Goal: Task Accomplishment & Management: Manage account settings

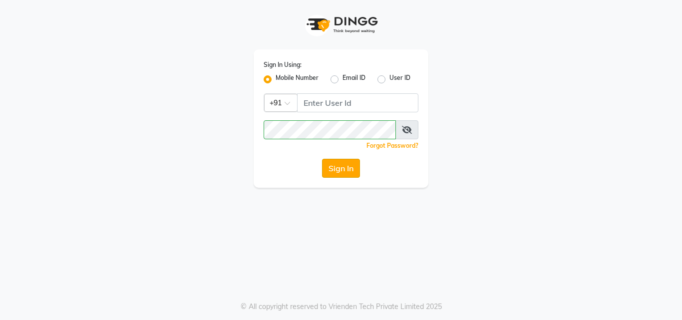
click at [340, 171] on button "Sign In" at bounding box center [341, 168] width 38 height 19
click at [358, 97] on input "Username" at bounding box center [357, 102] width 121 height 19
type input "6374670818"
click at [348, 166] on button "Sign In" at bounding box center [341, 168] width 38 height 19
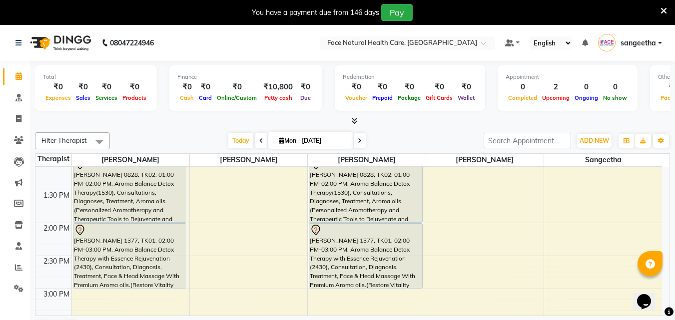
scroll to position [276, 0]
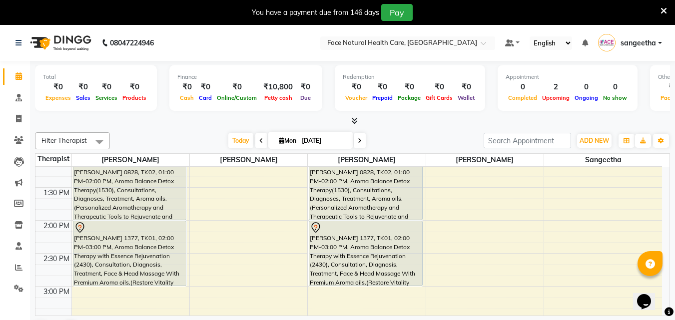
click at [345, 252] on div "[PERSON_NAME] 1377, TK01, 02:00 PM-03:00 PM, Aroma Balance Detox Therapy with E…" at bounding box center [365, 253] width 113 height 64
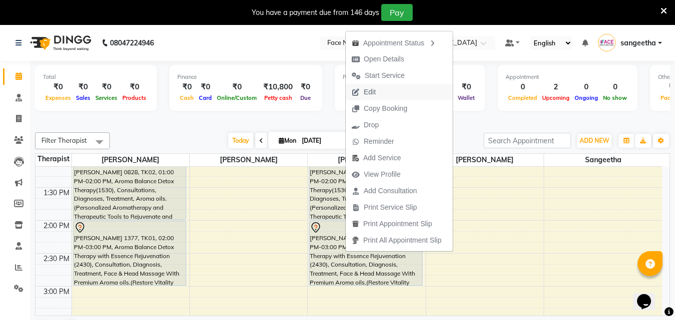
click at [363, 91] on span "Edit" at bounding box center [369, 92] width 12 height 10
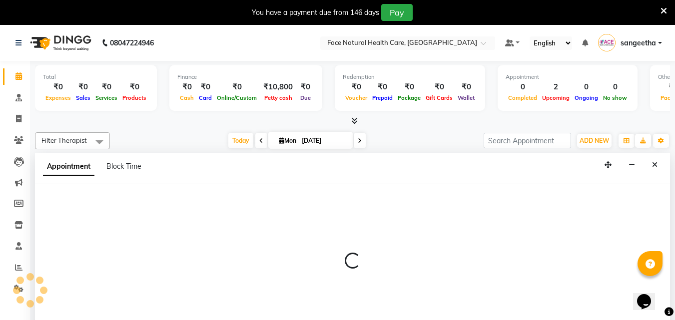
select select "tentative"
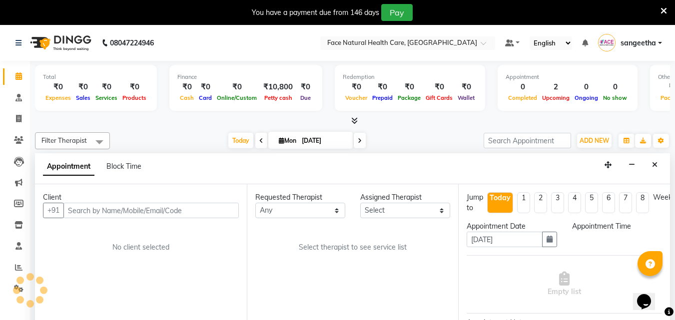
select select "47694"
select select "840"
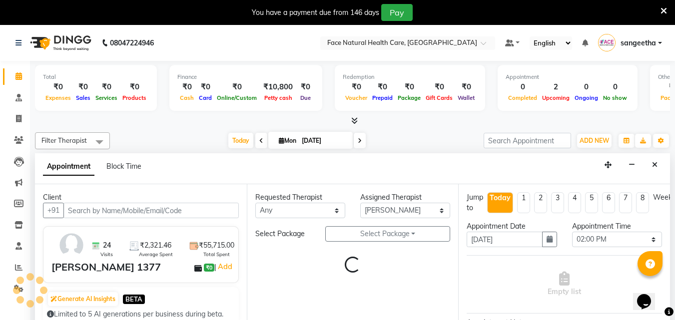
scroll to position [66, 0]
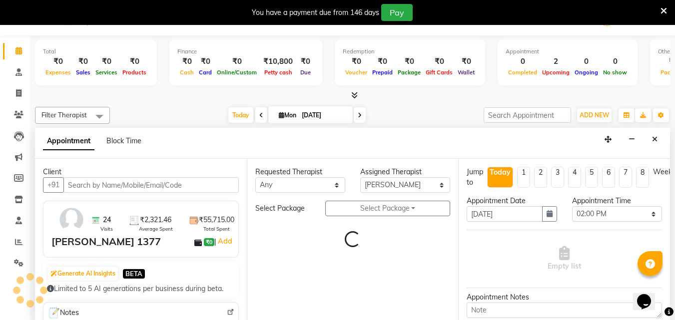
select select "2632"
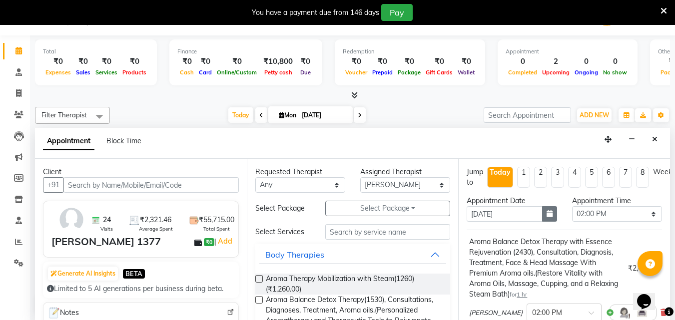
click at [547, 216] on icon "button" at bounding box center [549, 213] width 6 height 7
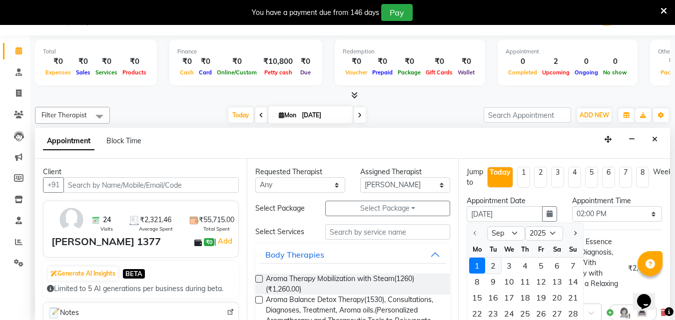
click at [494, 262] on div "2" at bounding box center [493, 266] width 16 height 16
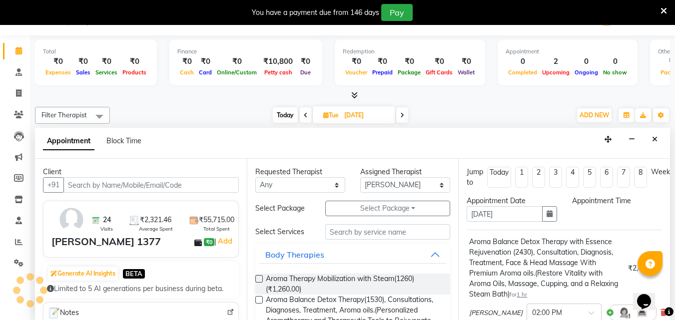
type input "02-09-2025"
select select "840"
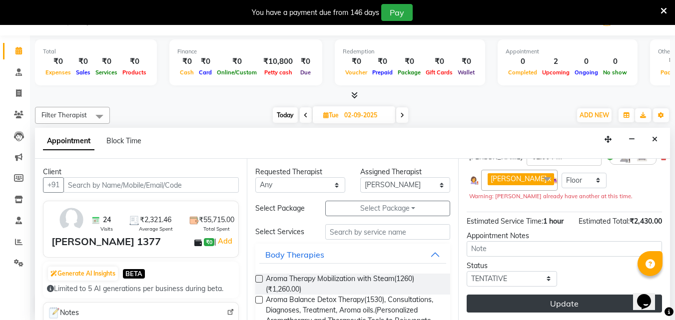
click at [592, 295] on button "Update" at bounding box center [563, 304] width 195 height 18
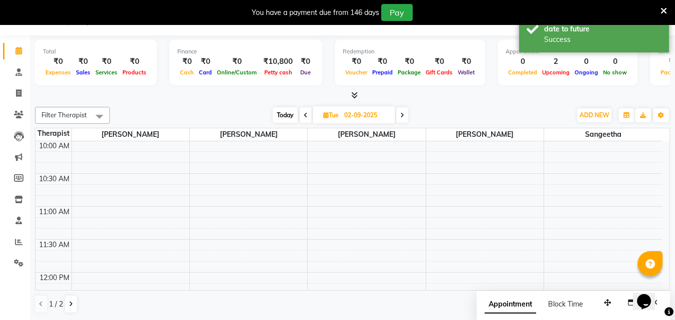
scroll to position [0, 0]
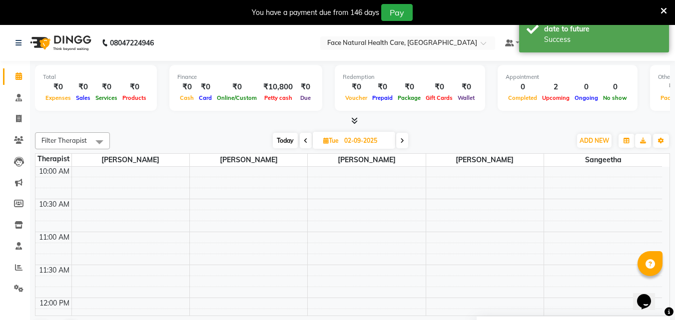
click at [285, 140] on span "Today" at bounding box center [285, 140] width 25 height 15
type input "[DATE]"
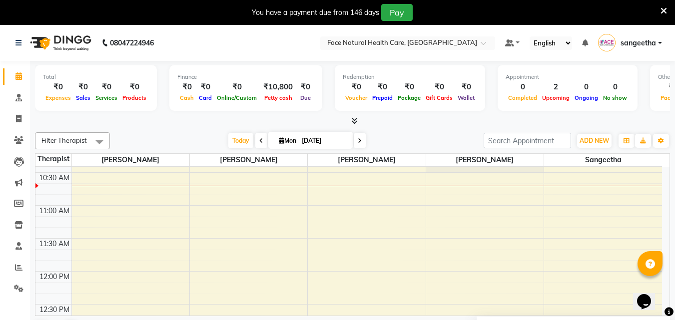
scroll to position [113, 0]
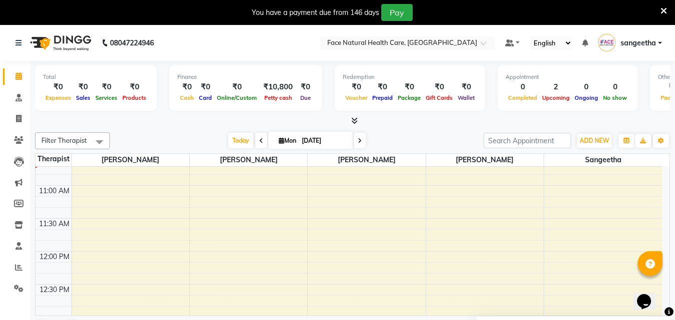
select select "47694"
select select "tentative"
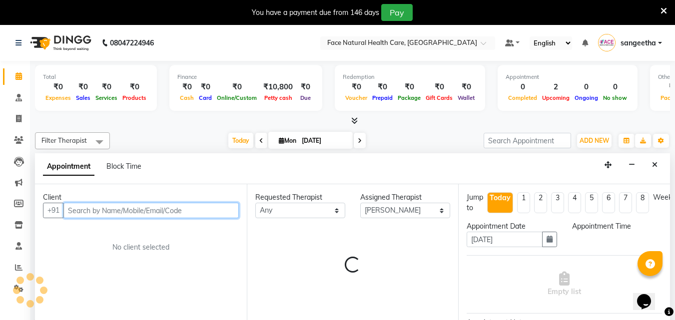
select select "690"
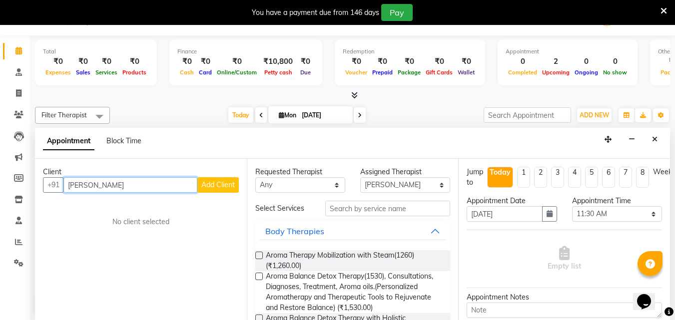
scroll to position [0, 0]
type input "k"
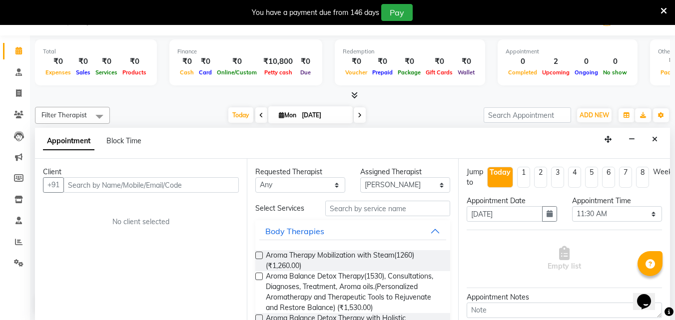
click at [664, 11] on icon at bounding box center [663, 10] width 6 height 9
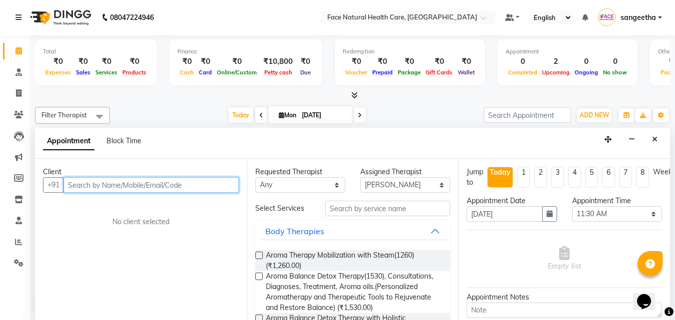
click at [153, 187] on input "text" at bounding box center [150, 184] width 175 height 15
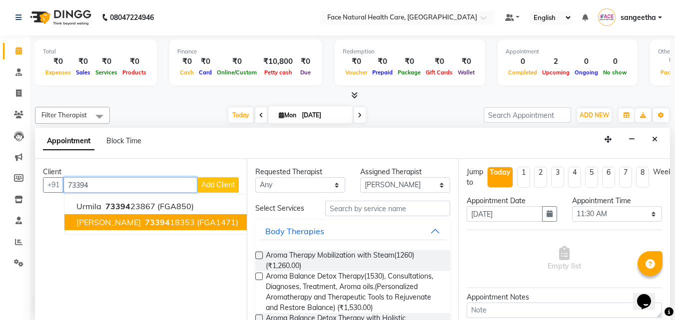
click at [143, 221] on ngb-highlight "73394 18353" at bounding box center [169, 222] width 52 height 10
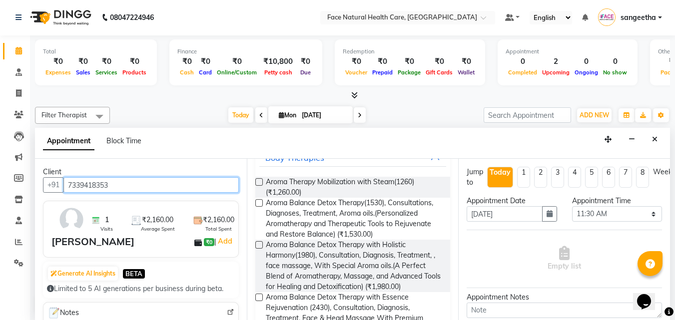
scroll to position [76, 0]
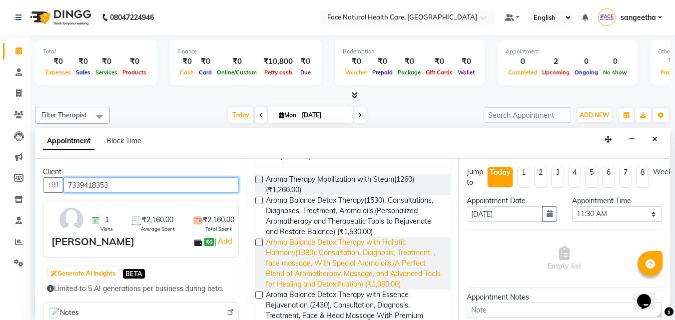
type input "7339418353"
click at [395, 262] on span "Aroma Balance Detox Therapy with Holistic Harmony(1980), Consultation, Diagnosi…" at bounding box center [354, 263] width 177 height 52
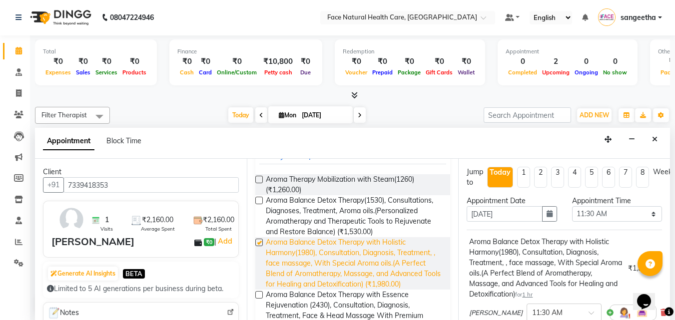
checkbox input "false"
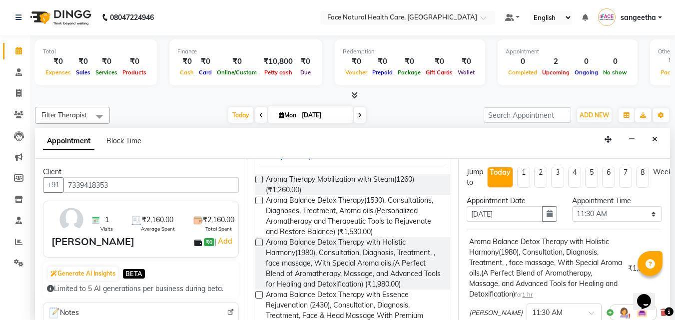
scroll to position [134, 0]
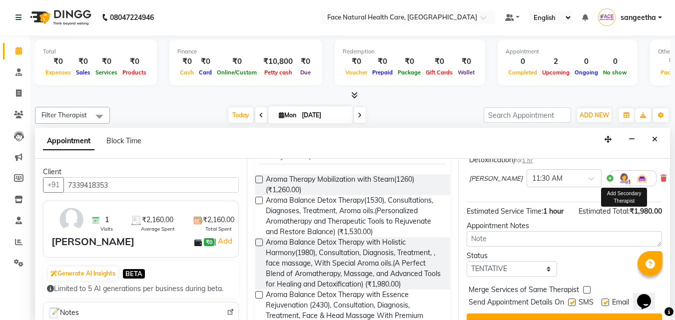
click at [618, 180] on img at bounding box center [624, 178] width 12 height 12
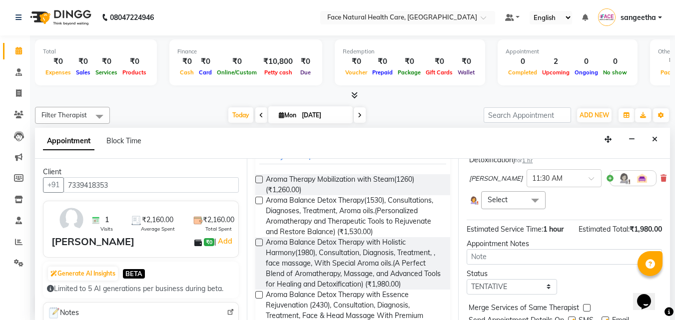
click at [526, 206] on span at bounding box center [535, 200] width 20 height 19
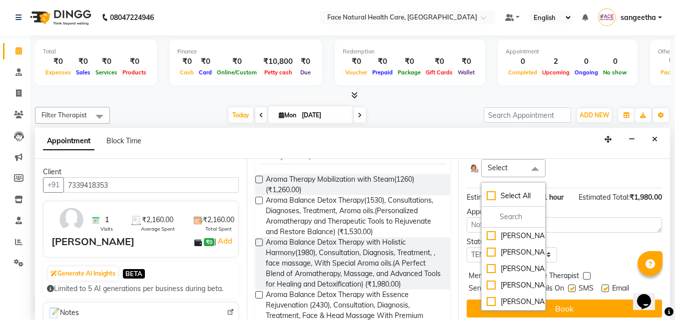
scroll to position [181, 0]
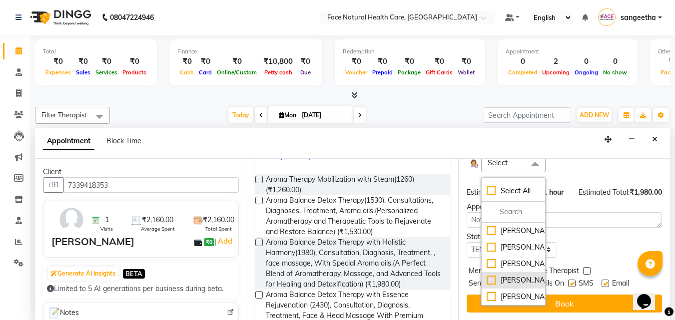
click at [524, 286] on div "[PERSON_NAME]" at bounding box center [512, 280] width 53 height 10
checkbox input "true"
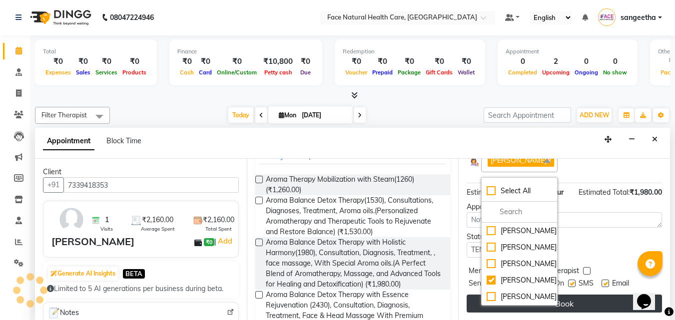
click at [576, 296] on button "Book" at bounding box center [563, 304] width 195 height 18
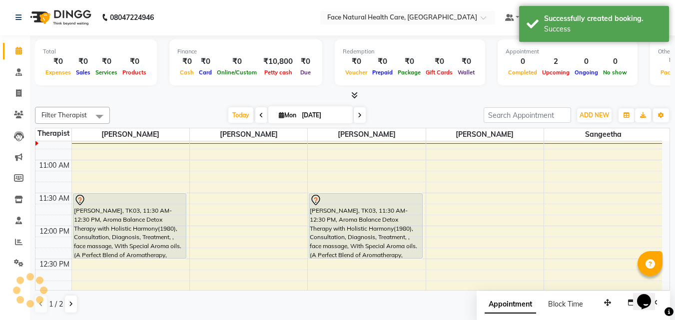
scroll to position [0, 0]
select select "47694"
select select "tentative"
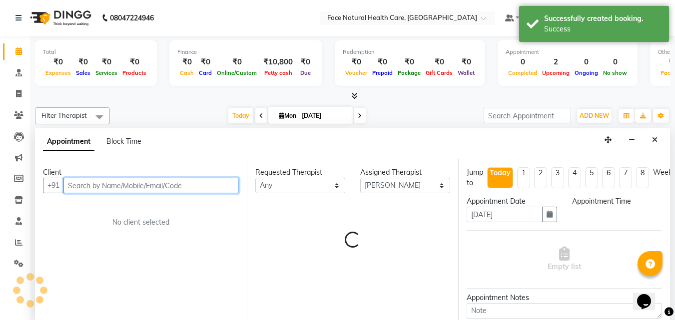
select select "660"
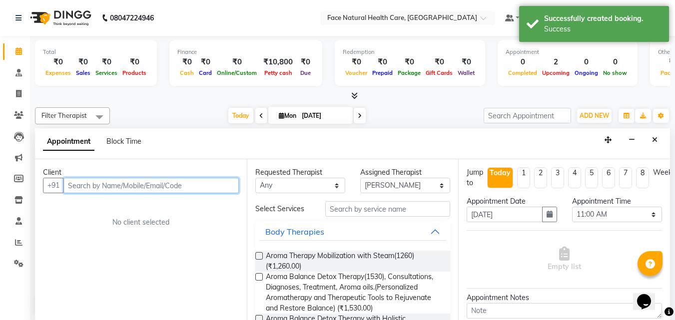
scroll to position [0, 0]
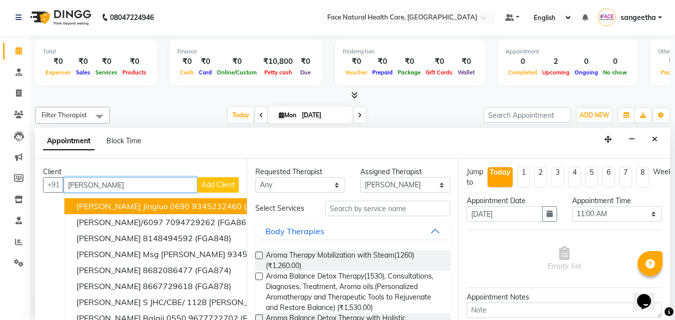
click at [244, 210] on span "(FGA227)" at bounding box center [262, 206] width 36 height 10
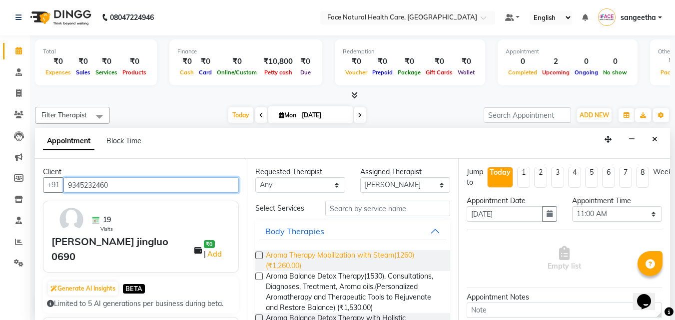
type input "9345232460"
click at [323, 270] on span "Aroma Therapy Mobilization with Steam(1260) (₹1,260.00)" at bounding box center [354, 260] width 177 height 21
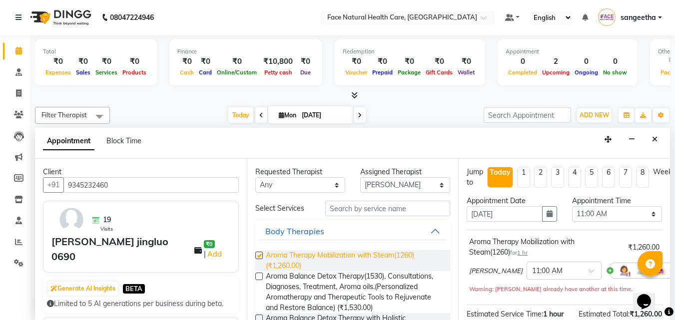
checkbox input "false"
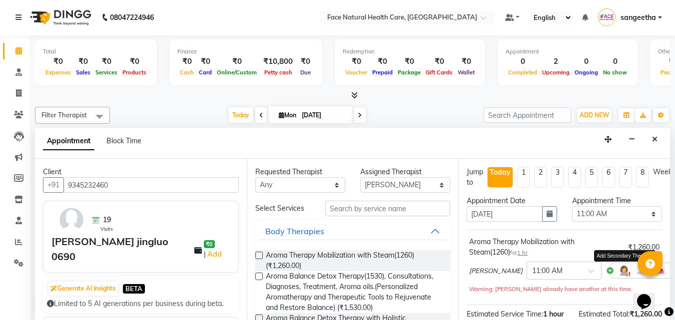
click at [618, 271] on img at bounding box center [624, 271] width 12 height 12
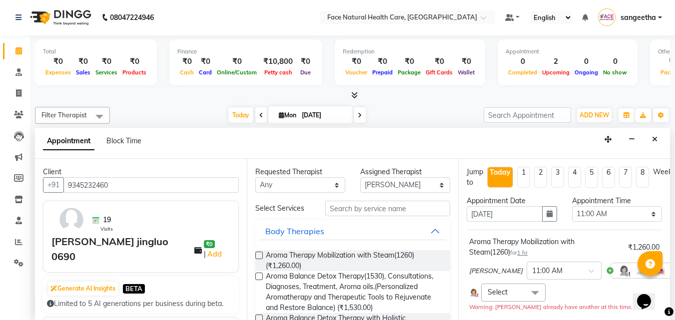
scroll to position [134, 0]
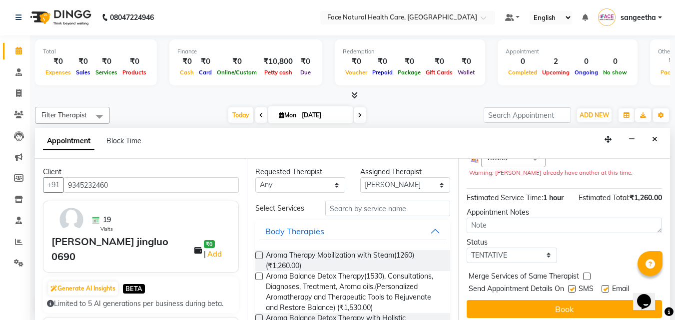
click at [530, 161] on span at bounding box center [535, 158] width 20 height 19
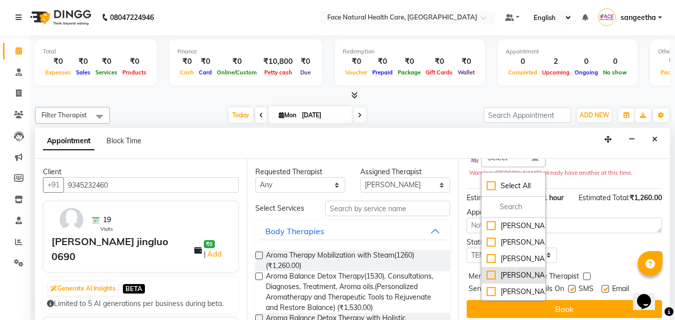
click at [509, 281] on div "[PERSON_NAME]" at bounding box center [512, 275] width 53 height 10
checkbox input "true"
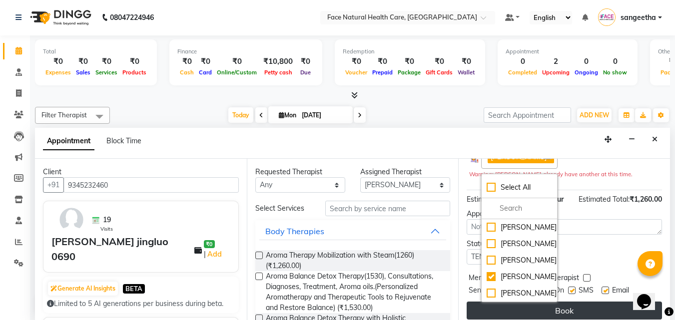
click at [569, 309] on button "Book" at bounding box center [563, 311] width 195 height 18
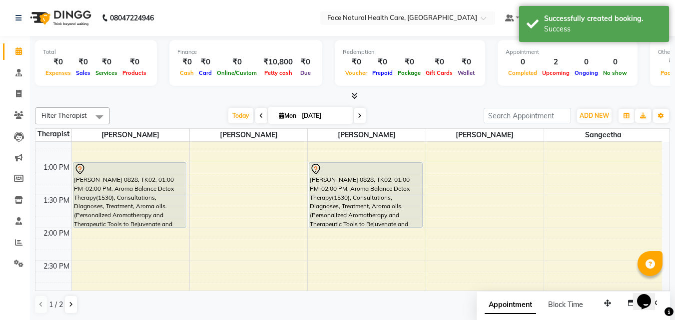
scroll to position [373, 0]
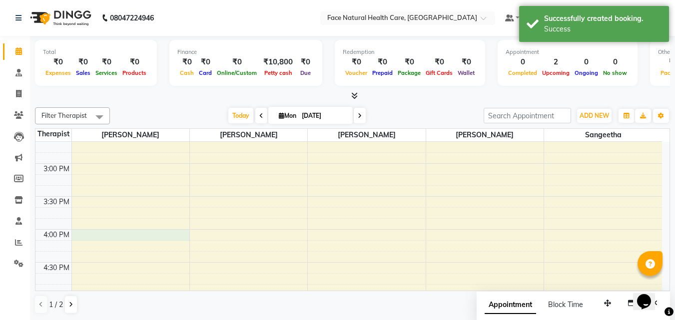
click at [101, 232] on div "9:00 AM 9:30 AM 10:00 AM 10:30 AM 11:00 AM 11:30 AM 12:00 PM 12:30 PM 1:00 PM 1…" at bounding box center [348, 97] width 626 height 659
select select "47694"
select select "tentative"
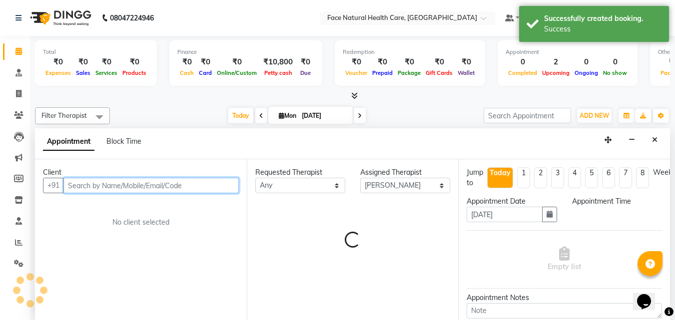
select select "960"
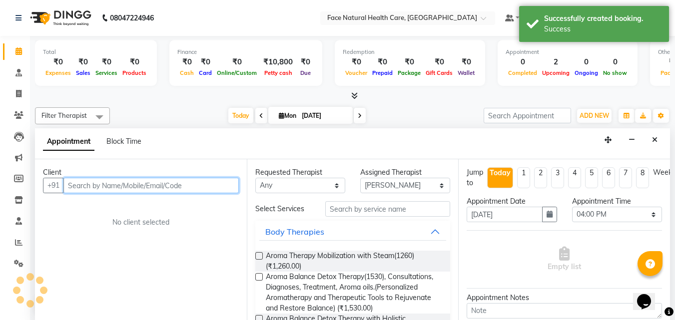
scroll to position [0, 0]
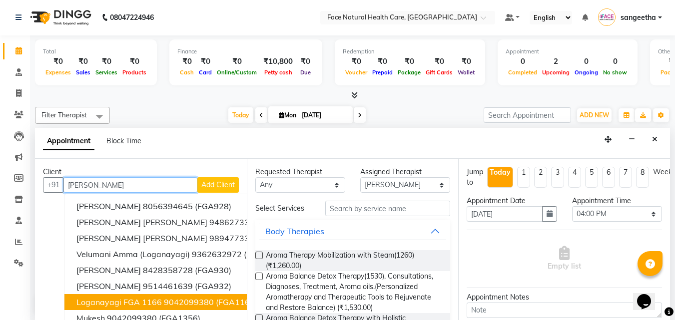
click at [87, 304] on span "Loganayagi FGA 1166" at bounding box center [118, 302] width 85 height 10
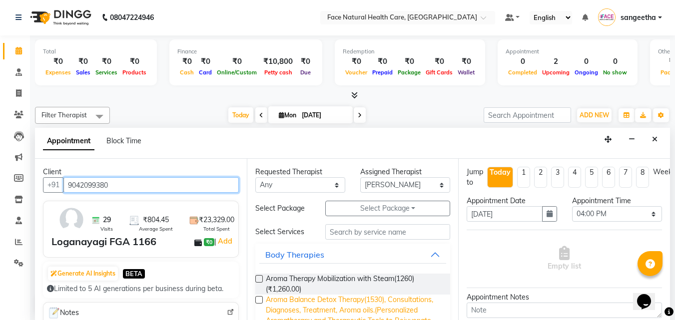
type input "9042099380"
click at [353, 311] on span "Aroma Balance Detox Therapy(1530), Consultations, Diagnoses, Treatment, Aroma o…" at bounding box center [354, 316] width 177 height 42
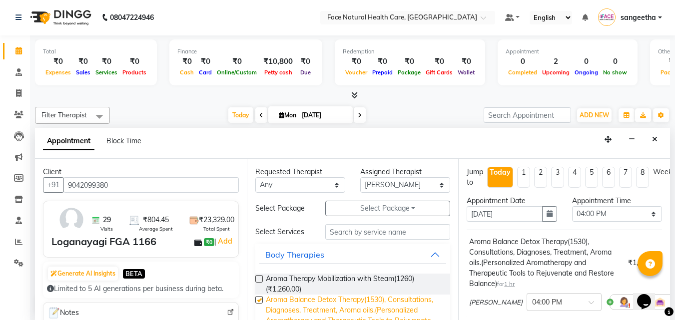
checkbox input "false"
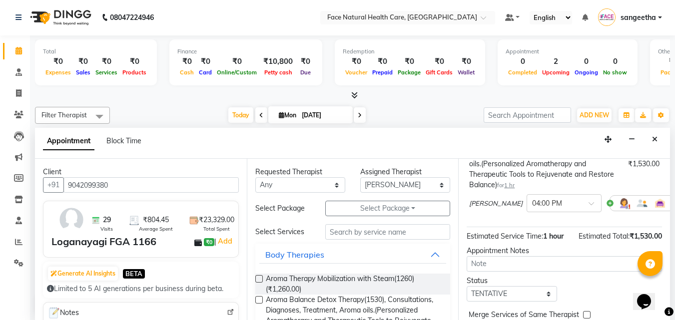
scroll to position [134, 0]
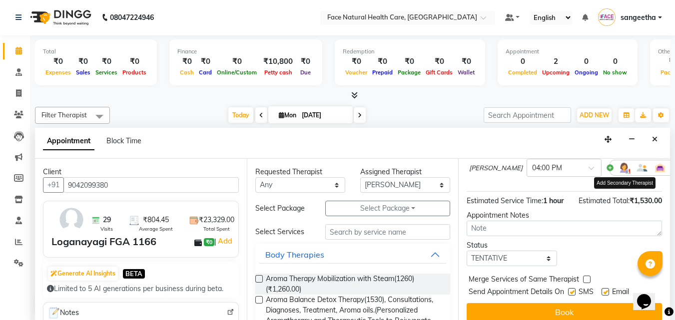
click at [618, 170] on img at bounding box center [624, 168] width 12 height 12
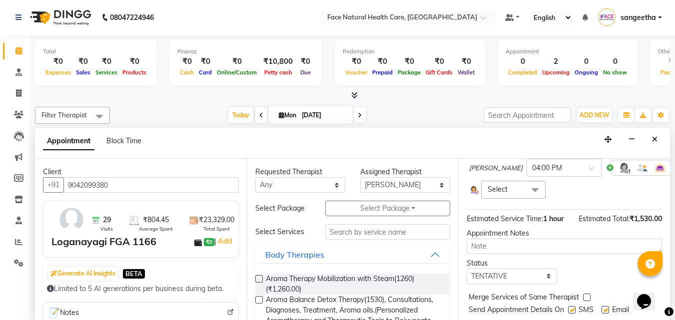
click at [529, 191] on span at bounding box center [535, 190] width 20 height 19
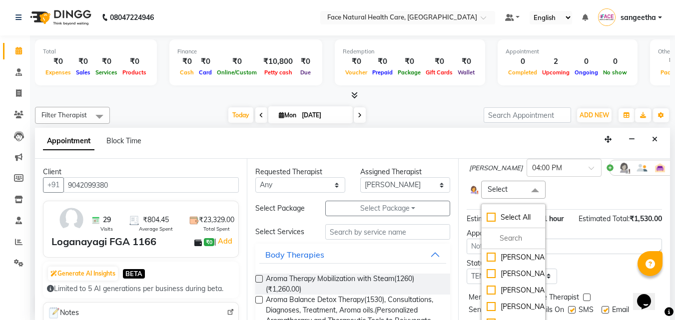
scroll to position [172, 0]
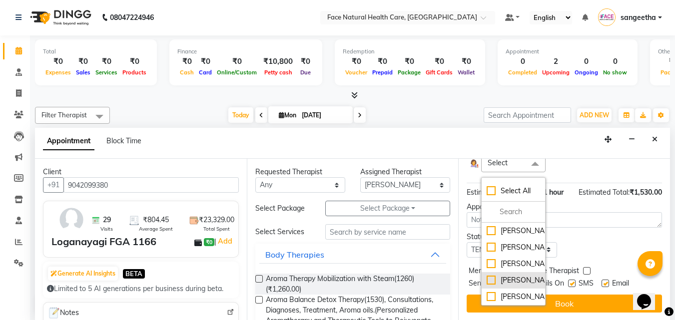
click at [524, 279] on div "[PERSON_NAME]" at bounding box center [512, 280] width 53 height 10
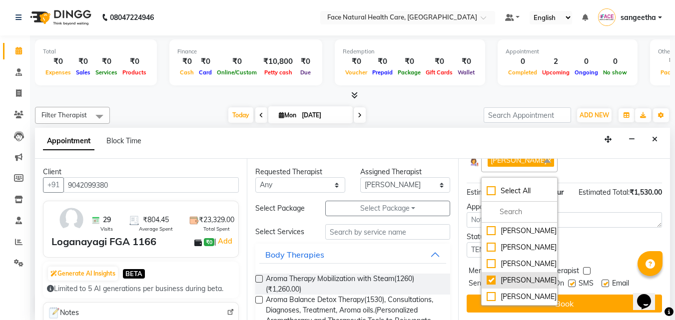
checkbox input "true"
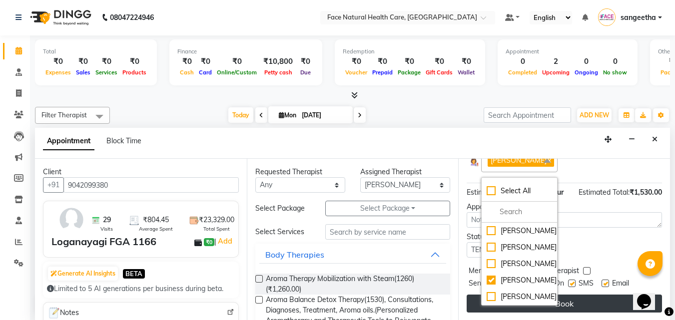
click at [590, 296] on button "Book" at bounding box center [563, 304] width 195 height 18
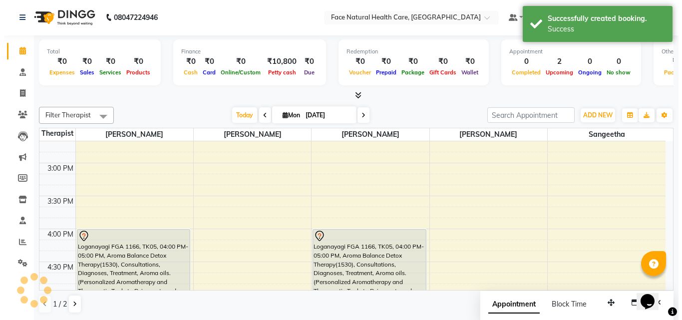
scroll to position [0, 0]
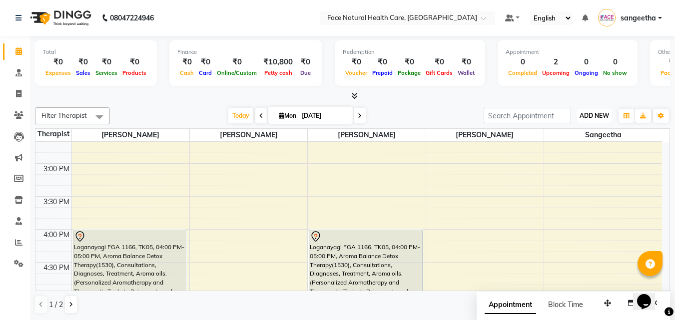
click at [587, 118] on span "ADD NEW" at bounding box center [593, 115] width 29 height 7
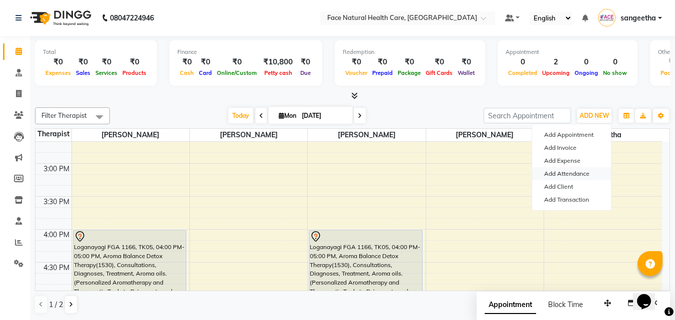
click at [565, 170] on link "Add Attendance" at bounding box center [571, 173] width 79 height 13
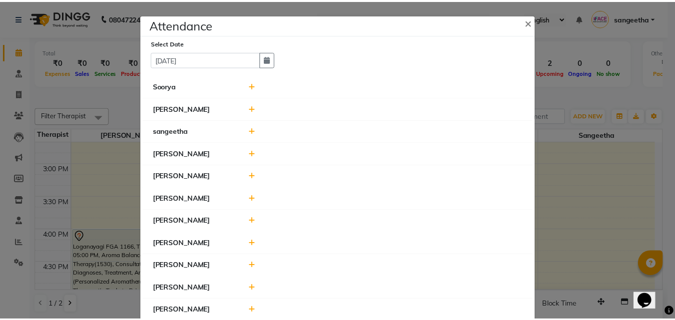
scroll to position [19, 0]
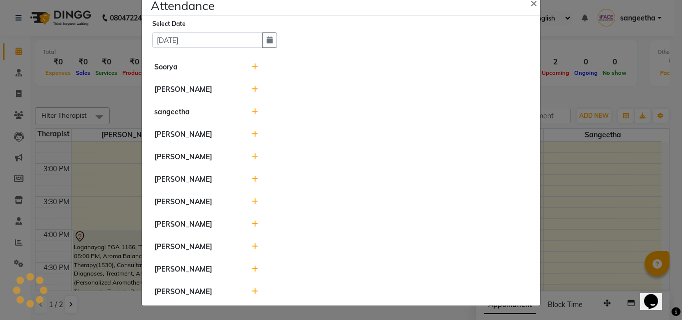
click at [252, 270] on icon at bounding box center [255, 269] width 6 height 7
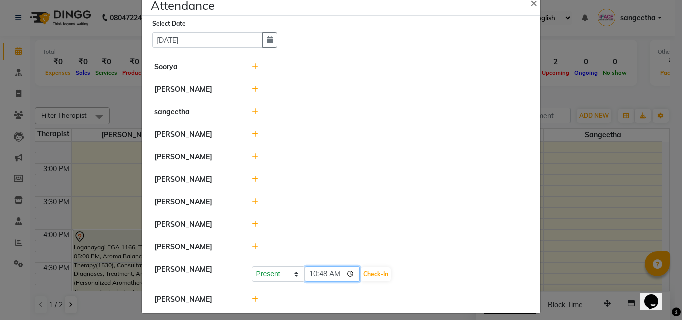
click at [334, 272] on input "10:48" at bounding box center [333, 273] width 56 height 15
type input "09:18"
click at [362, 272] on button "Check-In" at bounding box center [376, 274] width 30 height 14
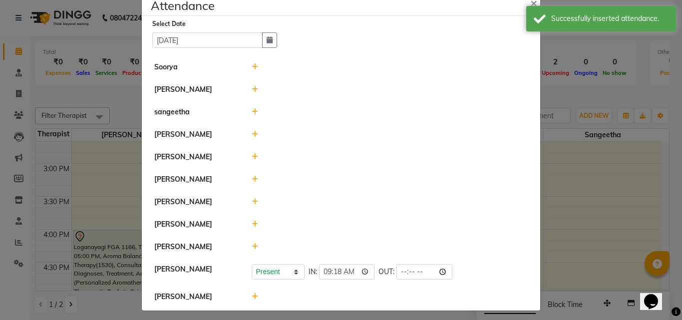
click at [252, 294] on icon at bounding box center [255, 296] width 6 height 7
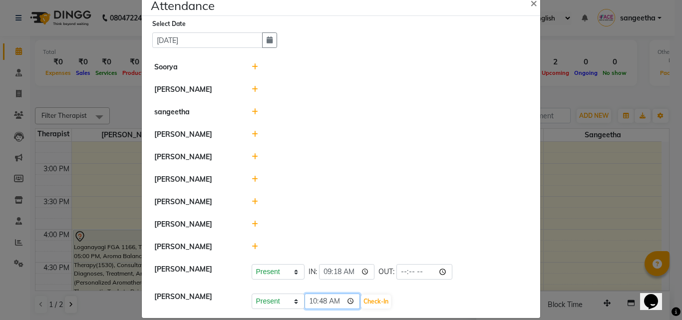
click at [337, 304] on input "10:48" at bounding box center [333, 301] width 56 height 15
type input "09:21"
click at [364, 301] on button "Check-In" at bounding box center [376, 302] width 30 height 14
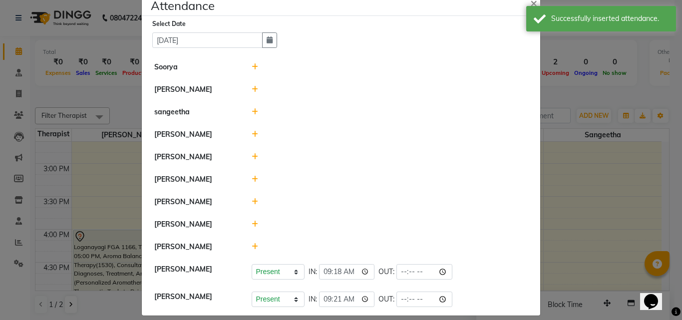
click at [252, 246] on icon at bounding box center [255, 246] width 6 height 7
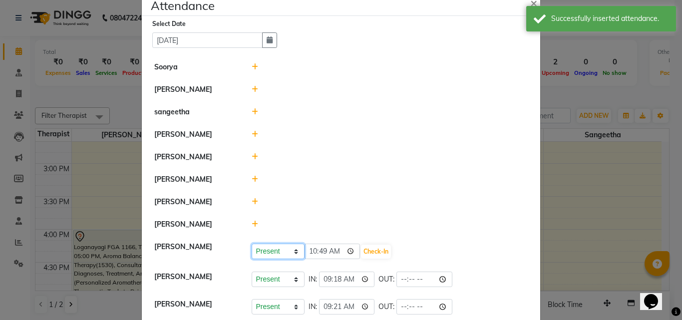
click at [298, 246] on select "Present Absent Late Half Day Weekly Off" at bounding box center [278, 251] width 53 height 15
select select "A"
click at [252, 244] on select "Present Absent Late Half Day Weekly Off" at bounding box center [278, 251] width 53 height 15
click at [312, 252] on button "Save" at bounding box center [315, 252] width 19 height 14
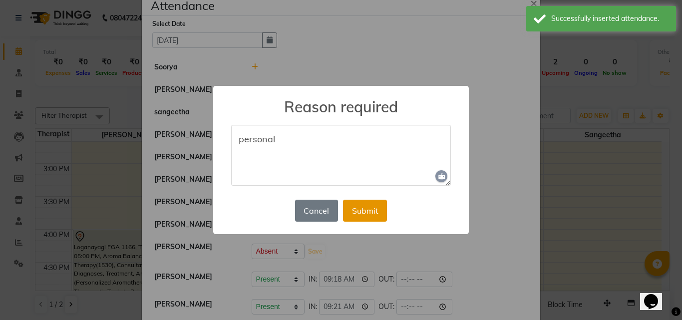
type textarea "personal"
click at [386, 215] on button "Submit" at bounding box center [365, 211] width 44 height 22
select select "A"
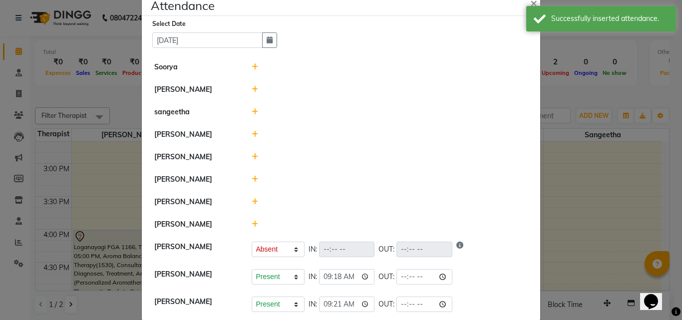
click at [252, 222] on icon at bounding box center [255, 224] width 6 height 7
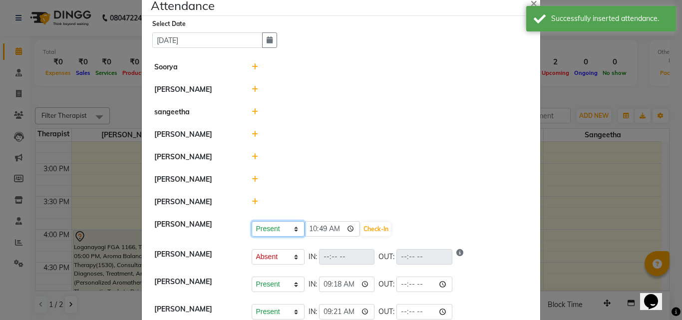
click at [288, 224] on select "Present Absent Late Half Day Weekly Off" at bounding box center [278, 228] width 53 height 15
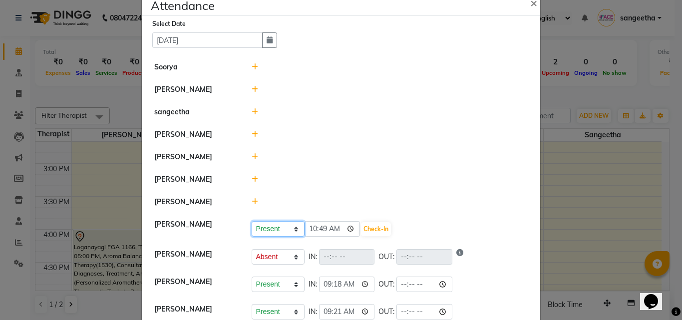
select select "A"
click at [252, 221] on select "Present Absent Late Half Day Weekly Off" at bounding box center [278, 228] width 53 height 15
click at [310, 226] on button "Save" at bounding box center [315, 229] width 19 height 14
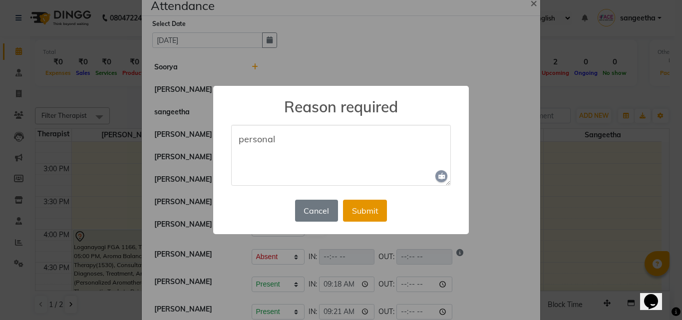
type textarea "personal"
click at [366, 209] on button "Submit" at bounding box center [365, 211] width 44 height 22
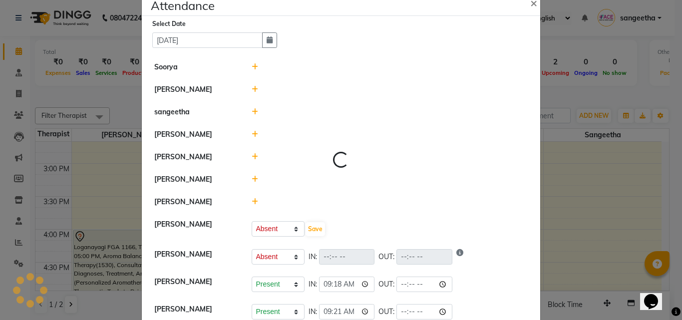
select select "A"
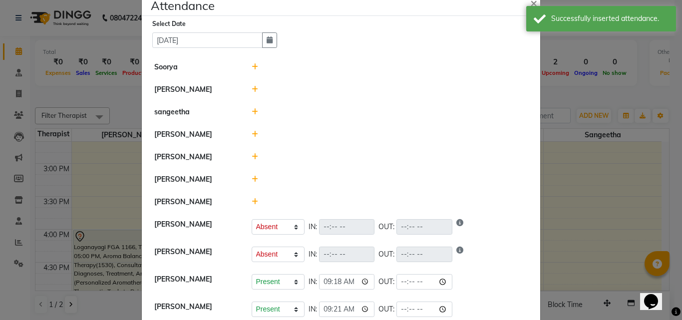
click at [252, 177] on icon at bounding box center [255, 179] width 6 height 7
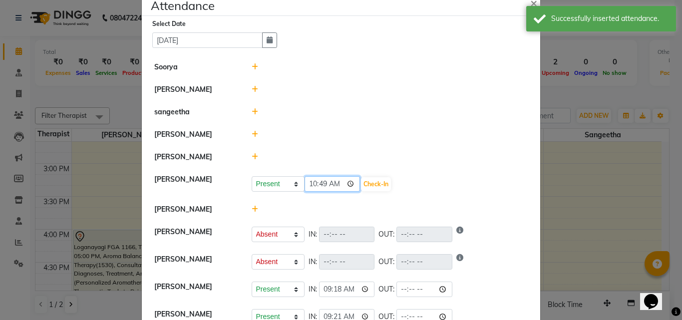
click at [333, 189] on input "10:49" at bounding box center [333, 183] width 56 height 15
click at [337, 188] on input "10:49" at bounding box center [333, 183] width 56 height 15
type input "10:06"
click at [372, 185] on button "Check-In" at bounding box center [376, 184] width 30 height 14
select select "A"
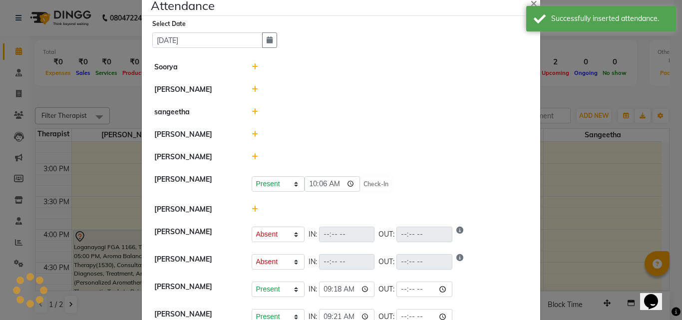
select select "A"
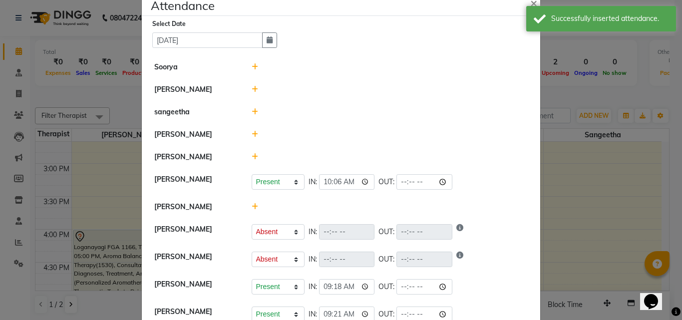
click at [252, 160] on span at bounding box center [255, 156] width 6 height 9
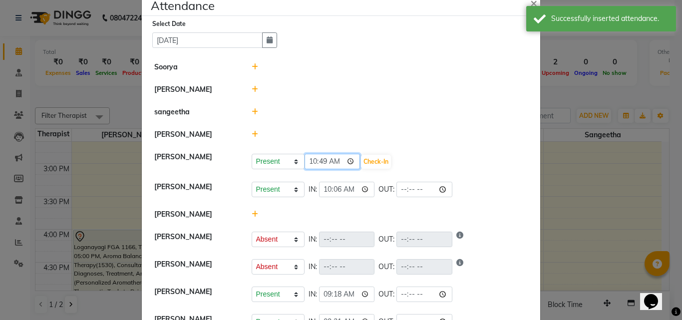
click at [330, 165] on input "10:49" at bounding box center [333, 161] width 56 height 15
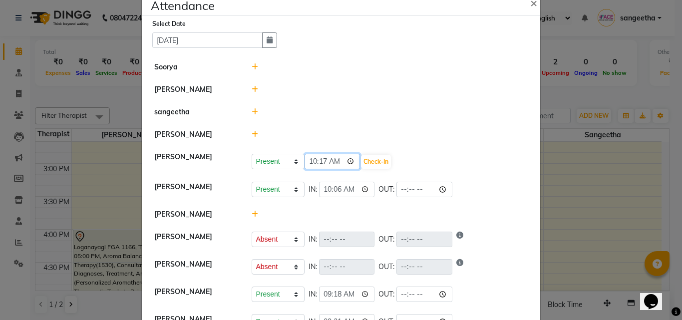
type input "10:17"
click at [363, 165] on button "Check-In" at bounding box center [376, 162] width 30 height 14
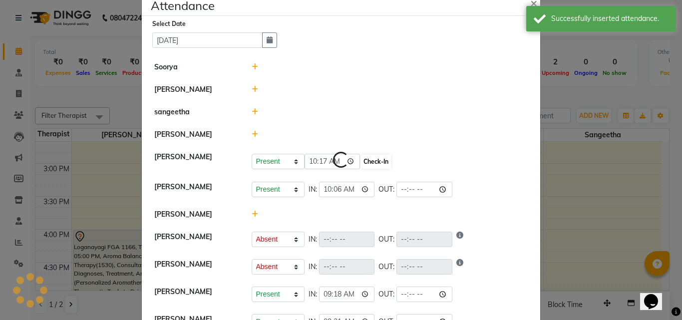
select select "A"
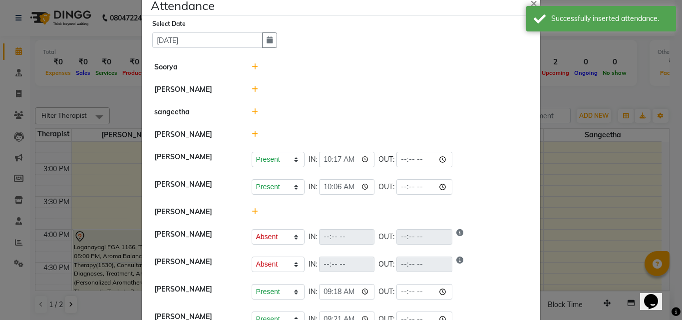
click at [621, 73] on ngb-modal-window "Attendance × Select Date [DATE] [PERSON_NAME] [PERSON_NAME] [PERSON_NAME] Prese…" at bounding box center [341, 160] width 682 height 320
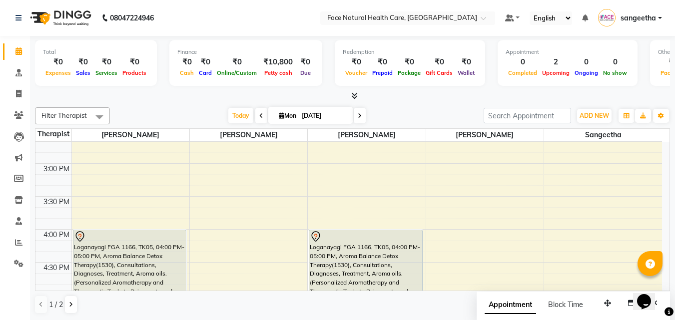
click at [363, 119] on span at bounding box center [360, 115] width 12 height 15
type input "02-09-2025"
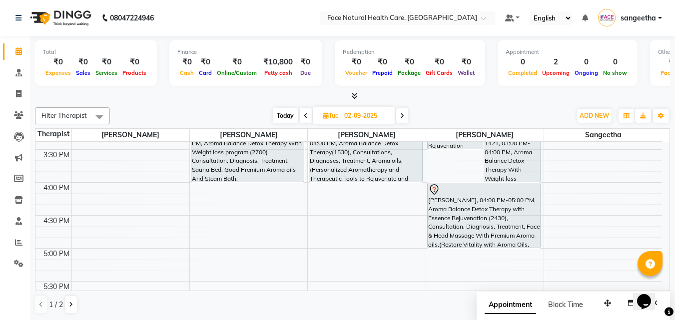
scroll to position [423, 0]
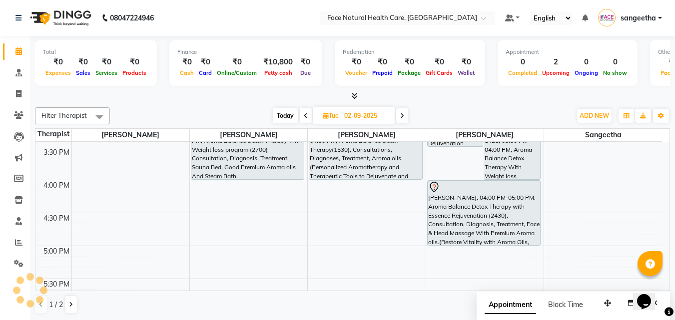
click at [487, 198] on div "[PERSON_NAME], 04:00 PM-05:00 PM, Aroma Balance Detox Therapy with Essence Reju…" at bounding box center [483, 213] width 113 height 64
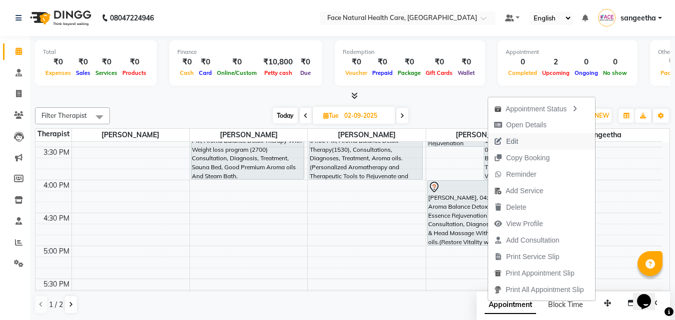
click at [521, 144] on span "Edit" at bounding box center [506, 141] width 36 height 16
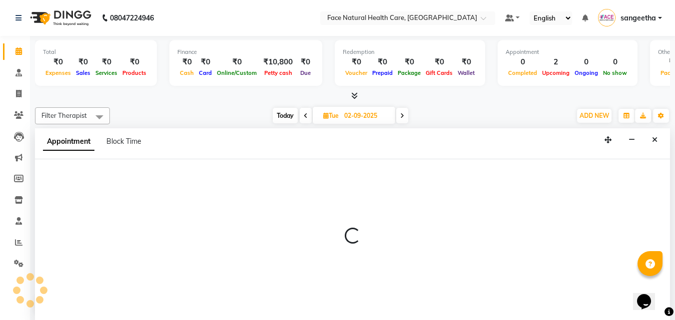
scroll to position [0, 0]
select select "tentative"
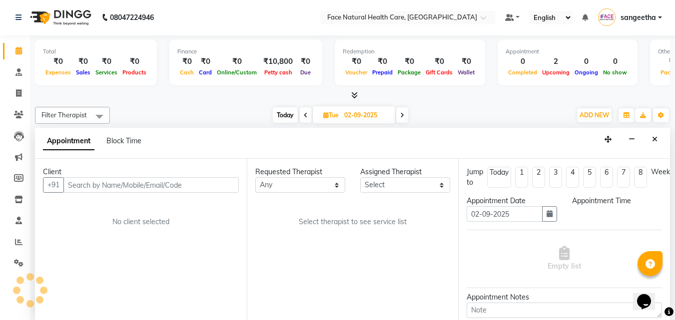
scroll to position [66, 0]
select select "38864"
select select "960"
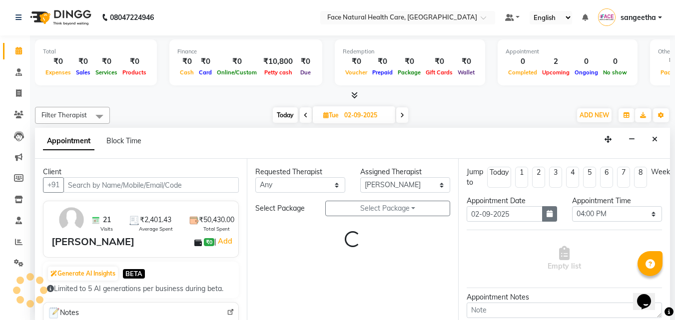
select select "2632"
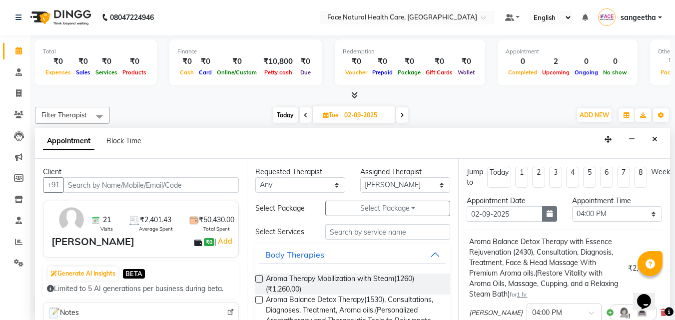
click at [550, 213] on button "button" at bounding box center [549, 213] width 15 height 15
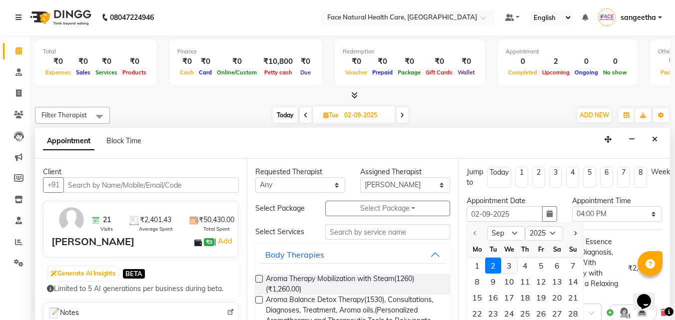
click at [509, 261] on div "3" at bounding box center [509, 266] width 16 height 16
type input "[DATE]"
select select "960"
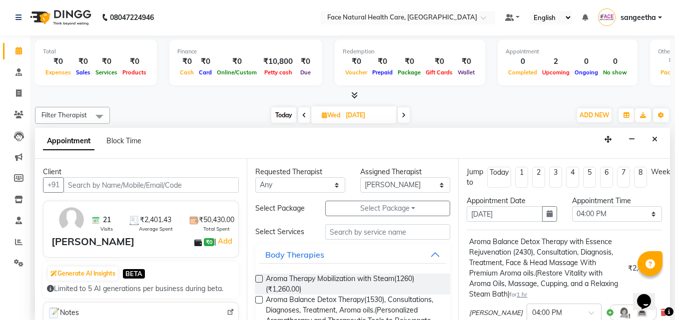
scroll to position [165, 0]
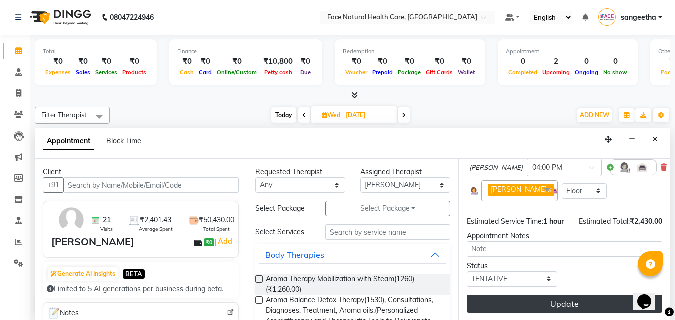
click at [572, 295] on button "Update" at bounding box center [563, 304] width 195 height 18
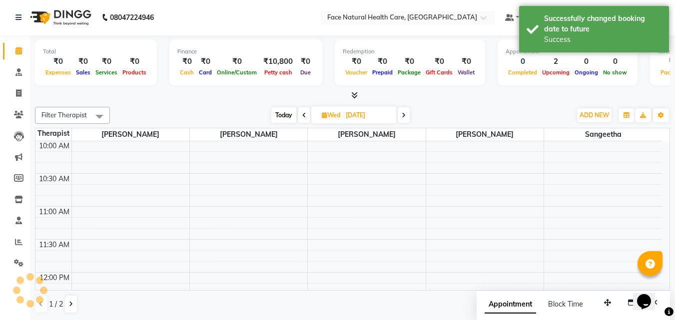
scroll to position [0, 0]
click at [302, 112] on span at bounding box center [304, 115] width 12 height 15
type input "02-09-2025"
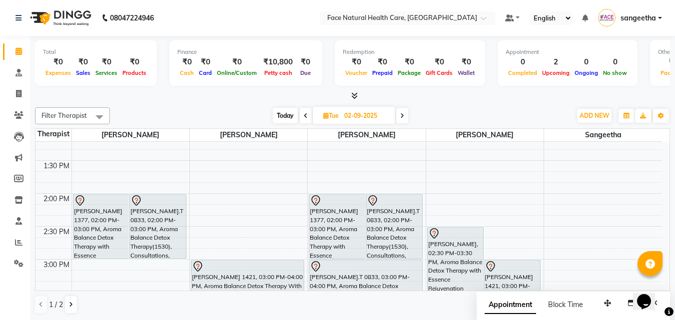
scroll to position [66, 0]
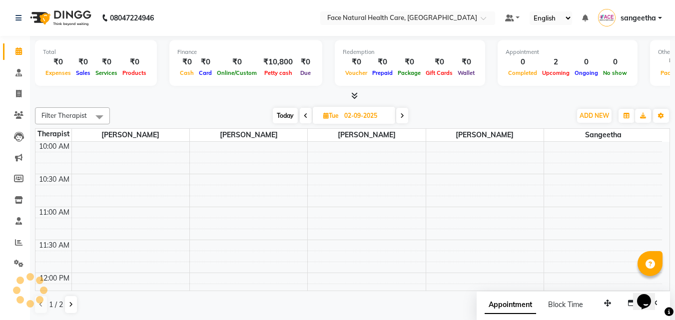
click at [102, 112] on span at bounding box center [99, 116] width 20 height 19
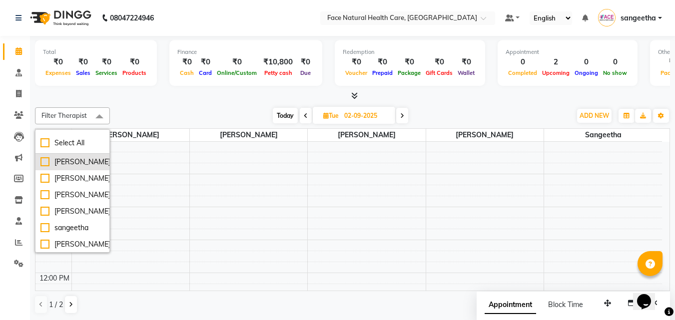
click at [72, 165] on div "[PERSON_NAME]" at bounding box center [72, 162] width 64 height 10
checkbox input "true"
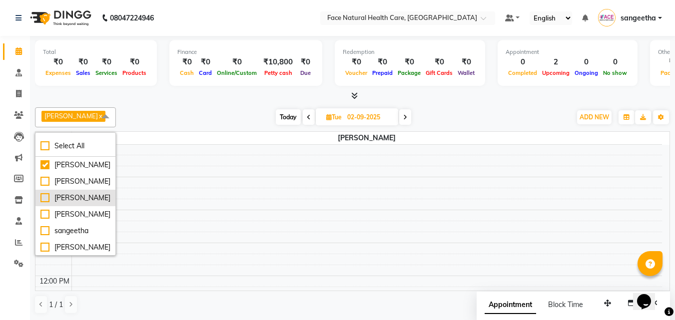
click at [65, 193] on div "[PERSON_NAME]" at bounding box center [75, 198] width 70 height 10
checkbox input "true"
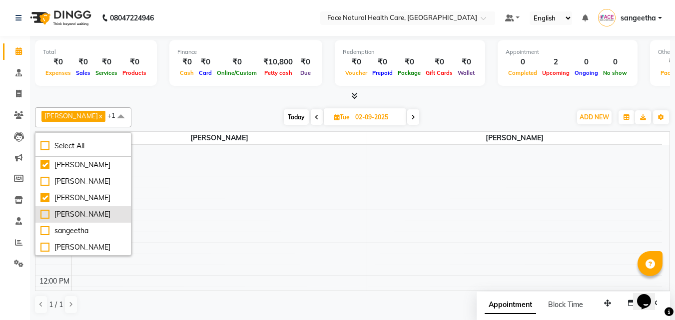
click at [63, 215] on div "[PERSON_NAME]" at bounding box center [82, 214] width 85 height 10
checkbox input "true"
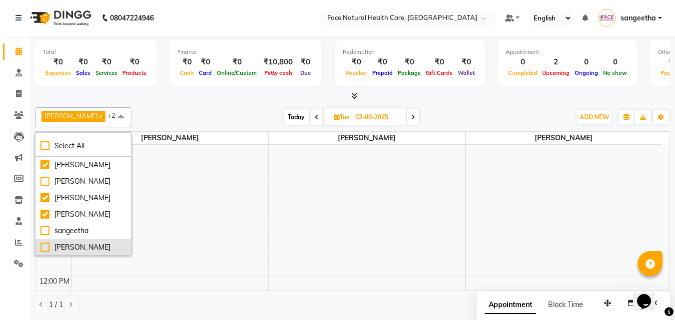
click at [65, 246] on div "[PERSON_NAME]" at bounding box center [82, 247] width 85 height 10
checkbox input "true"
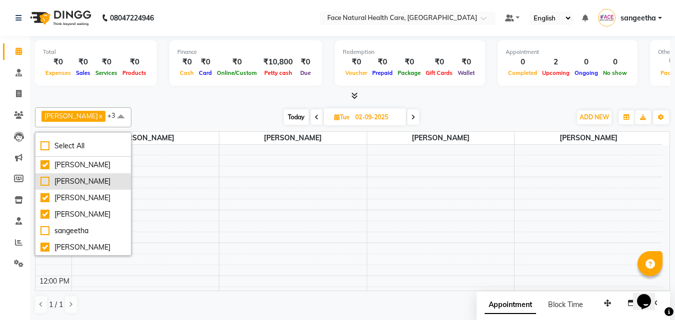
click at [71, 184] on div "[PERSON_NAME]" at bounding box center [82, 181] width 85 height 10
checkbox input "true"
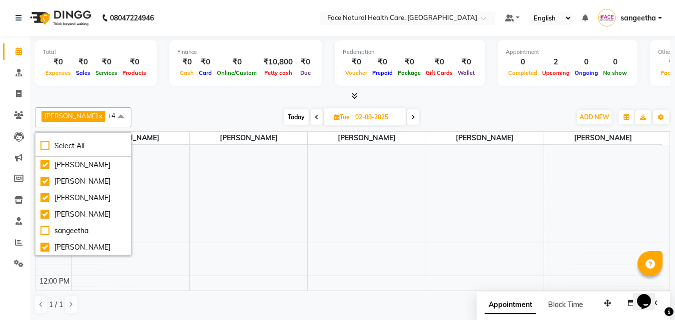
click at [157, 112] on div "[DATE] [DATE]" at bounding box center [350, 117] width 429 height 15
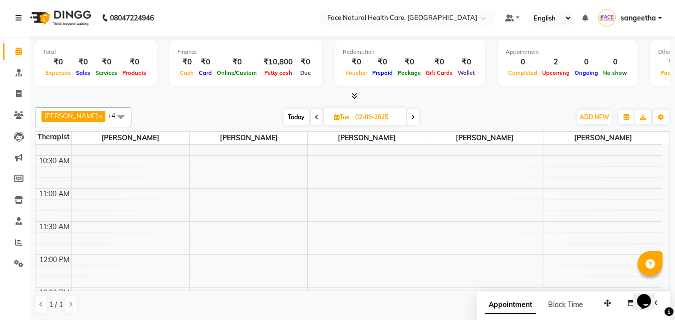
scroll to position [91, 0]
select select "38864"
select select "660"
select select "tentative"
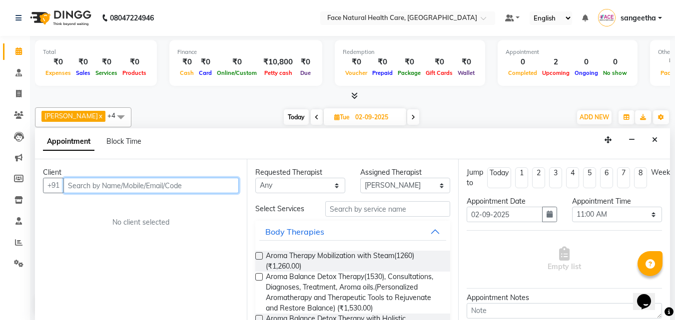
scroll to position [0, 0]
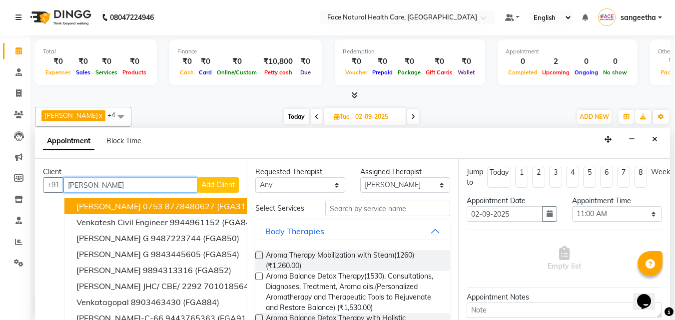
click at [217, 206] on span "(FGA311)" at bounding box center [235, 206] width 36 height 10
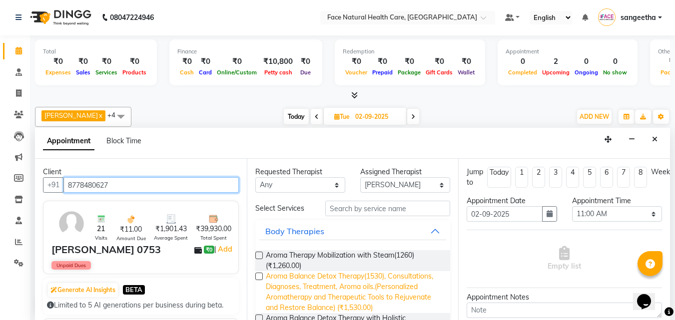
type input "8778480627"
click at [405, 289] on span "Aroma Balance Detox Therapy(1530), Consultations, Diagnoses, Treatment, Aroma o…" at bounding box center [354, 292] width 177 height 42
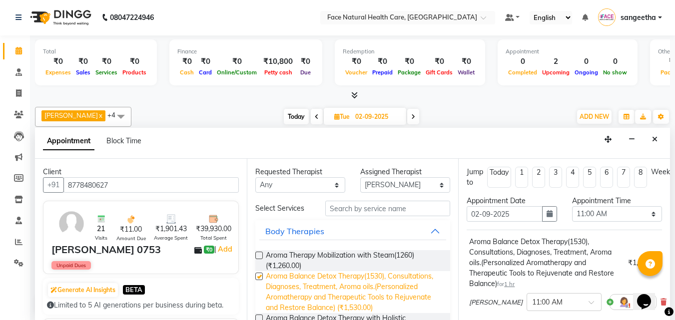
checkbox input "false"
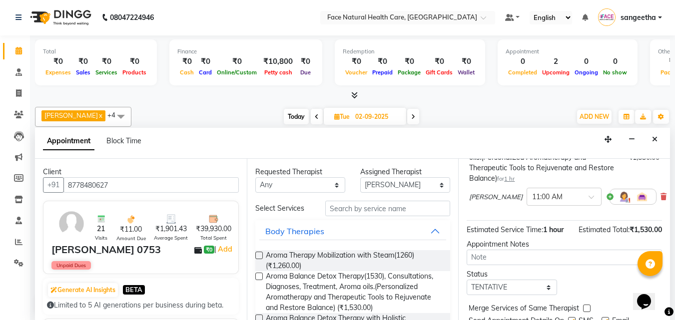
scroll to position [134, 0]
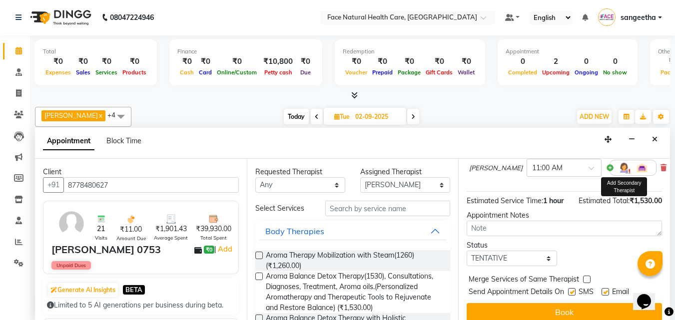
click at [618, 169] on img at bounding box center [624, 168] width 12 height 12
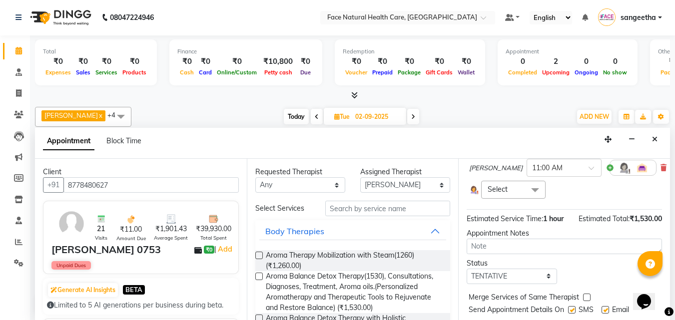
click at [537, 188] on span at bounding box center [535, 190] width 20 height 19
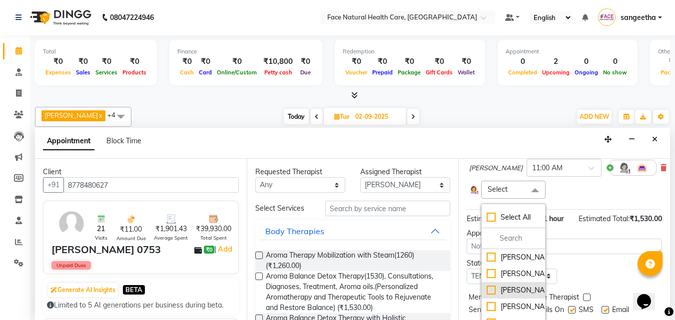
click at [528, 296] on div "[PERSON_NAME]" at bounding box center [512, 290] width 53 height 10
checkbox input "true"
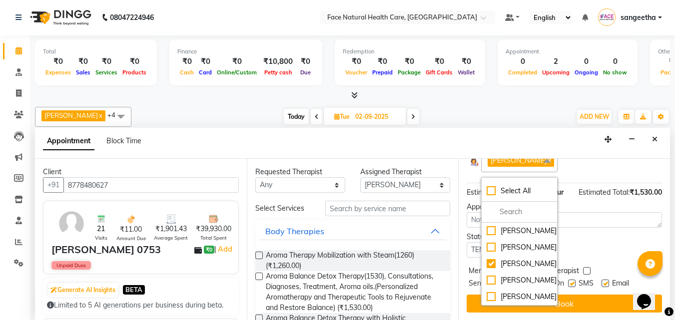
scroll to position [186, 0]
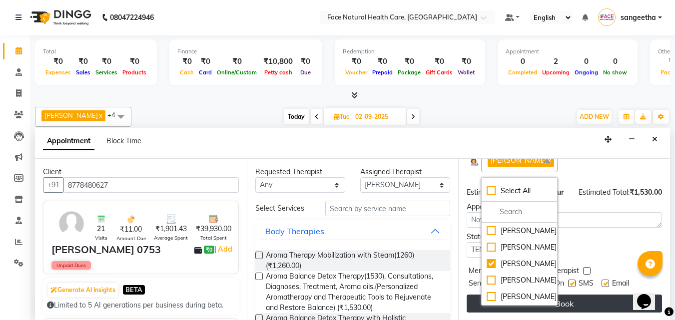
click at [606, 296] on button "Book" at bounding box center [563, 304] width 195 height 18
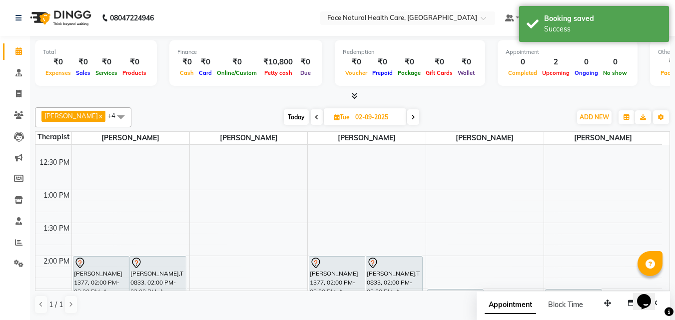
scroll to position [93, 0]
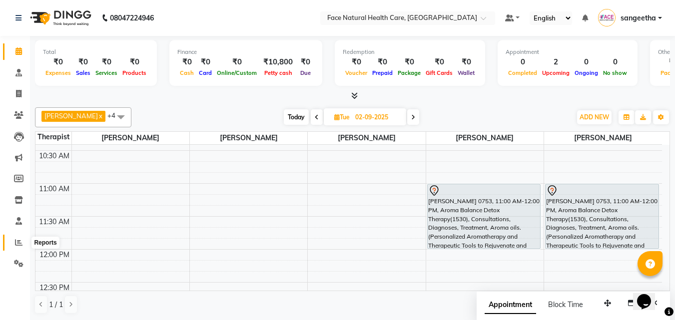
click at [18, 242] on icon at bounding box center [18, 242] width 7 height 7
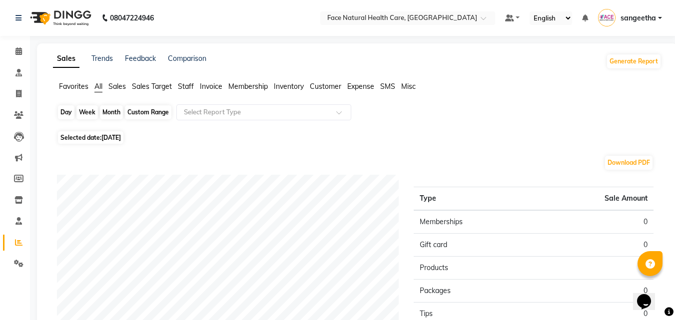
click at [64, 113] on div "Day" at bounding box center [66, 112] width 16 height 14
select select "9"
select select "2025"
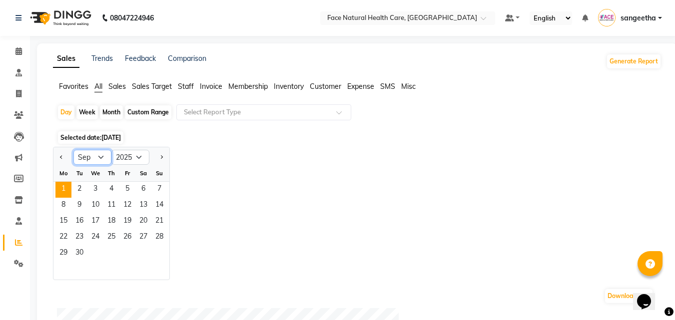
click at [100, 161] on select "Jan Feb Mar Apr May Jun [DATE] Aug Sep Oct Nov Dec" at bounding box center [92, 157] width 38 height 15
select select "8"
click at [73, 150] on select "Jan Feb Mar Apr May Jun [DATE] Aug Sep Oct Nov Dec" at bounding box center [92, 157] width 38 height 15
click at [125, 184] on span "1" at bounding box center [127, 190] width 16 height 16
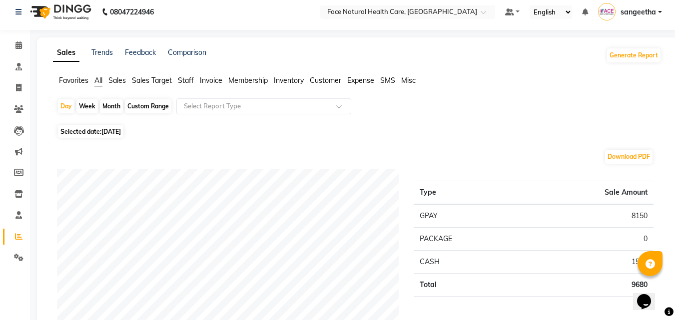
scroll to position [5, 0]
click at [111, 103] on div "Month" at bounding box center [111, 107] width 23 height 14
select select "8"
select select "2025"
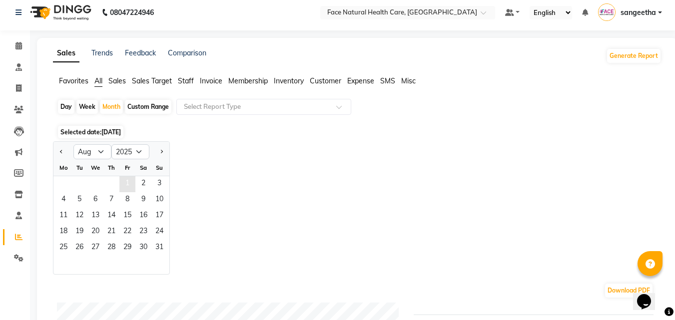
click at [128, 182] on span "1" at bounding box center [127, 184] width 16 height 16
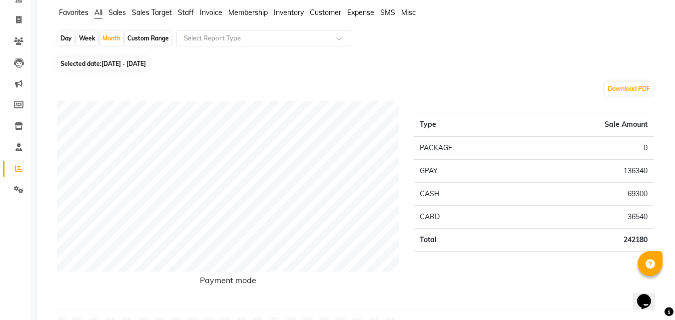
scroll to position [0, 0]
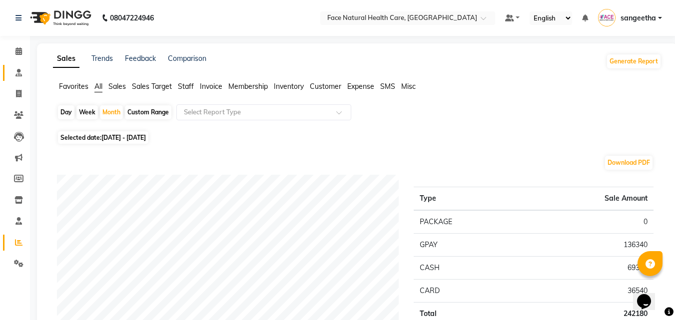
click at [21, 69] on icon at bounding box center [18, 72] width 6 height 7
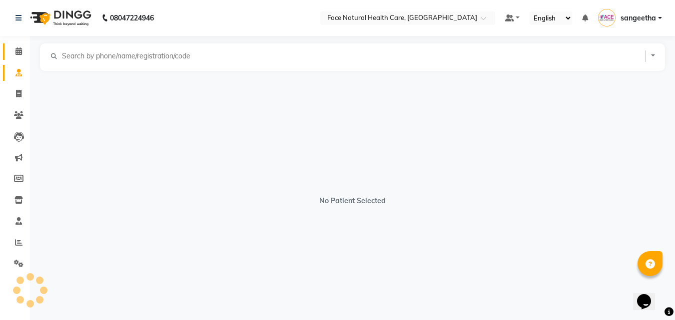
click at [23, 46] on span at bounding box center [18, 51] width 17 height 11
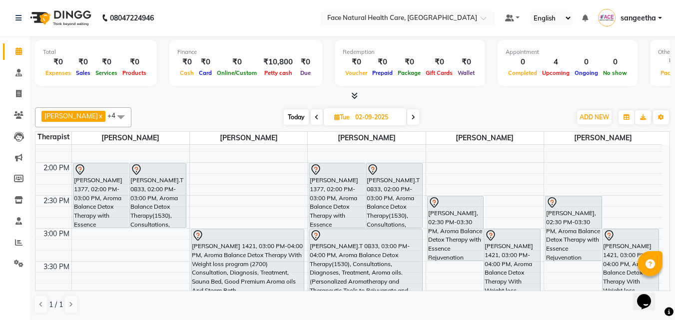
scroll to position [315, 0]
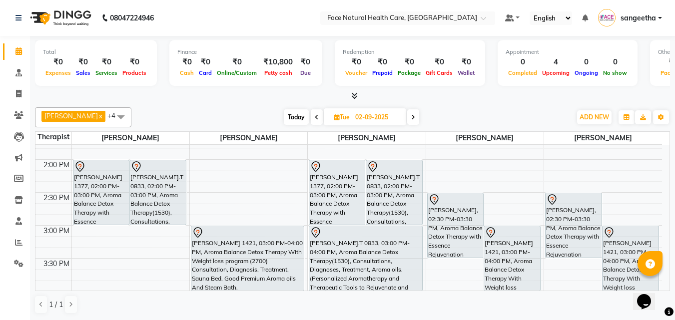
click at [299, 118] on span "Today" at bounding box center [296, 116] width 25 height 15
type input "[DATE]"
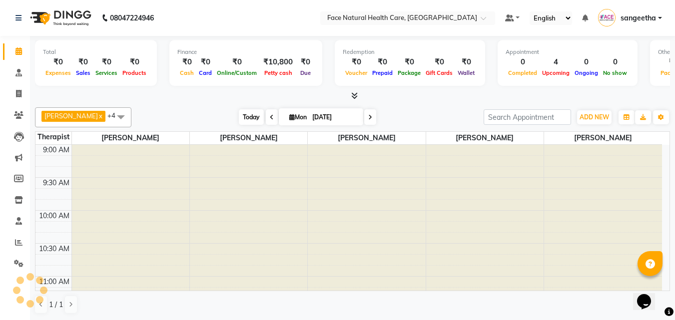
scroll to position [132, 0]
